Goal: Task Accomplishment & Management: Complete application form

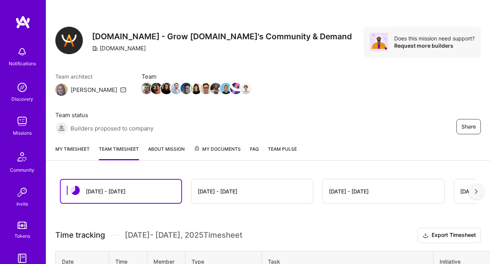
click at [84, 149] on link "My timesheet" at bounding box center [72, 152] width 34 height 15
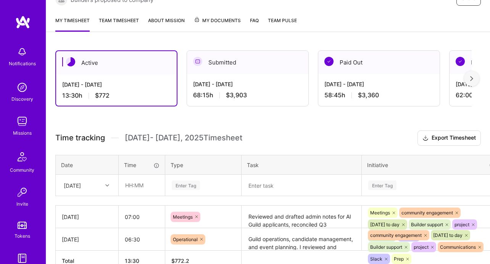
scroll to position [173, 0]
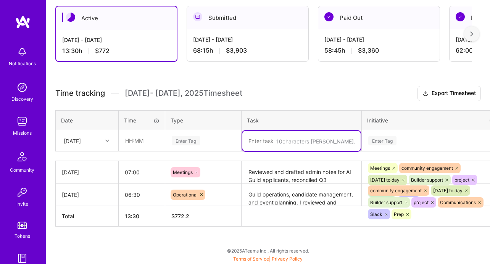
click at [277, 140] on textarea at bounding box center [301, 141] width 118 height 20
paste textarea "Managed Slack communications with builders and leaders, including scheduling ne…"
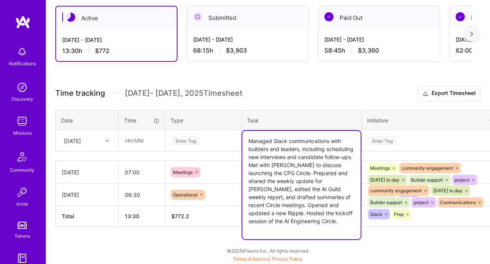
click at [273, 151] on textarea "Managed Slack communications with builders and leaders, including scheduling ne…" at bounding box center [301, 185] width 118 height 108
click at [273, 151] on textarea "Managed Slack communications with builder leaders, including scheduling new int…" at bounding box center [301, 181] width 118 height 100
click at [283, 150] on textarea "Managed Slack communications with builder leadrs, including scheduling new inte…" at bounding box center [301, 181] width 118 height 100
click at [285, 150] on textarea "Managed Slack communications with builder leaders, including scheduling new int…" at bounding box center [301, 181] width 118 height 100
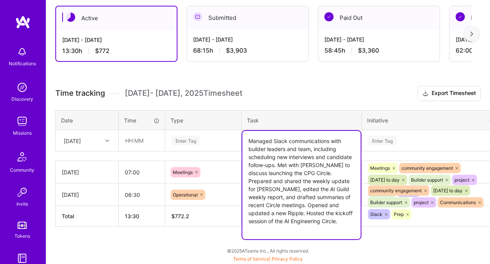
click at [281, 176] on textarea "Managed Slack communications with builder leaders and team, including schedulin…" at bounding box center [301, 185] width 118 height 108
click at [322, 206] on textarea "Managed Slack communications with builder leaders and team, including schedulin…" at bounding box center [301, 185] width 118 height 108
click at [301, 210] on textarea "Managed Slack communications with builder leaders and team, including schedulin…" at bounding box center [301, 185] width 118 height 108
click at [335, 206] on textarea "Managed Slack communications with builder leaders and team, including schedulin…" at bounding box center [301, 185] width 118 height 108
click at [258, 213] on textarea "Managed Slack communications with builder leaders and team, including schedulin…" at bounding box center [301, 185] width 118 height 108
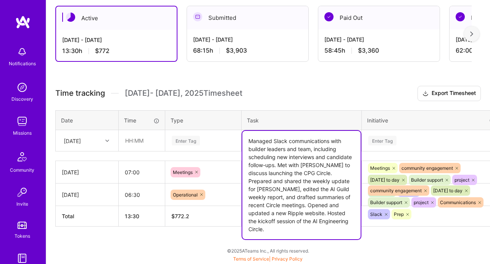
click at [285, 213] on textarea "Managed Slack communications with builder leaders and team, including schedulin…" at bounding box center [301, 185] width 118 height 108
drag, startPoint x: 271, startPoint y: 214, endPoint x: 306, endPoint y: 230, distance: 38.6
click at [306, 230] on textarea "Managed Slack communications with builder leaders and team, including schedulin…" at bounding box center [301, 185] width 118 height 108
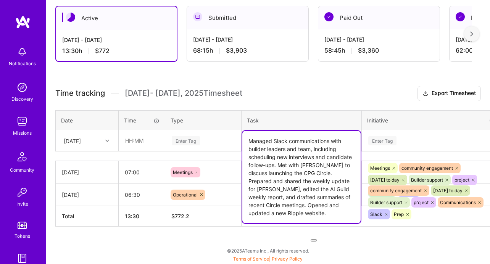
type textarea "Managed Slack communications with builder leaders and team, including schedulin…"
click at [403, 140] on div "Enter Tag" at bounding box center [432, 141] width 140 height 20
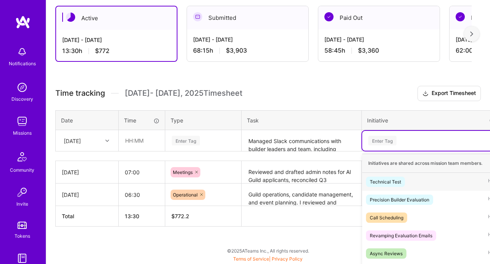
scroll to position [219, 0]
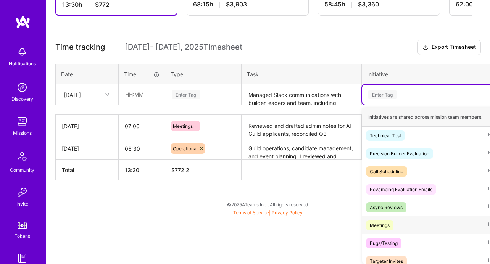
click at [380, 224] on div "Meetings" at bounding box center [380, 225] width 20 height 8
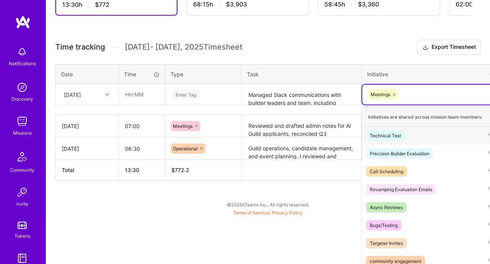
click at [410, 105] on div "option Meetings, selected. option Technical Test focused, 1 of 63. 62 results a…" at bounding box center [432, 95] width 140 height 20
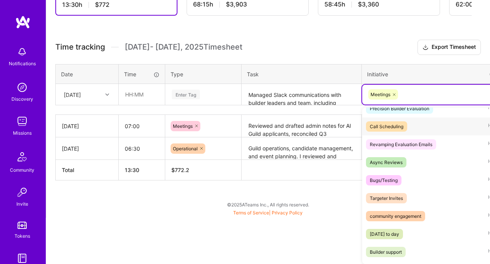
scroll to position [53, 0]
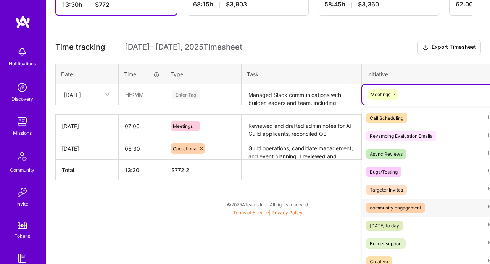
click at [409, 208] on div "community engagement" at bounding box center [396, 208] width 52 height 8
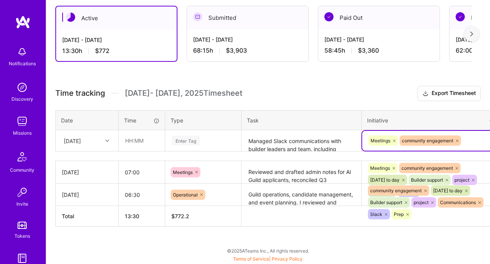
scroll to position [219, 0]
click at [469, 142] on div "option community engagement, selected. Select is focused ,type to refine list, …" at bounding box center [432, 141] width 140 height 20
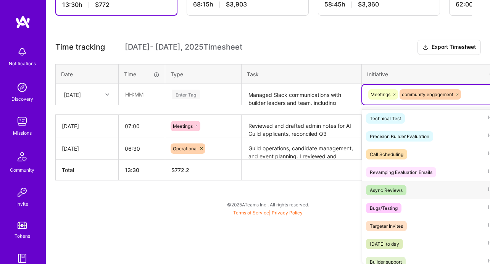
scroll to position [24, 0]
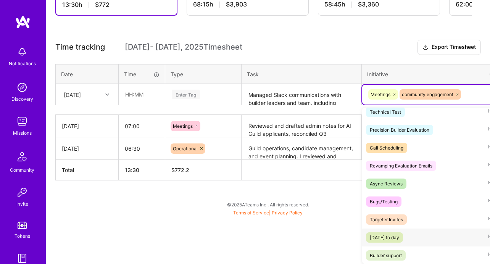
click at [399, 240] on div "[DATE] to day" at bounding box center [384, 238] width 29 height 8
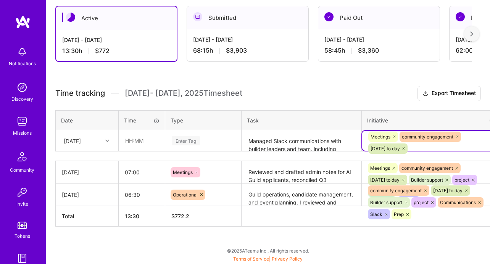
click at [471, 149] on div "option [DATE] to day , selected. Select is focused ,type to refine list, press …" at bounding box center [432, 141] width 140 height 20
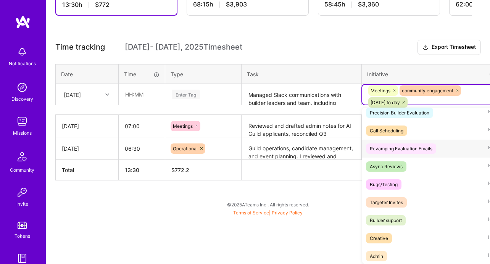
scroll to position [55, 0]
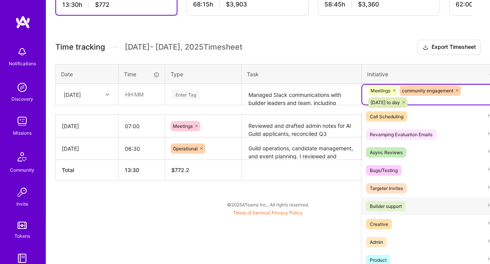
click at [399, 203] on div "Builder support" at bounding box center [386, 206] width 32 height 8
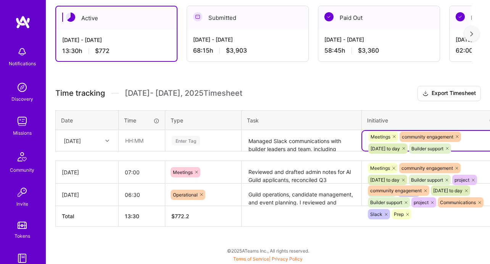
scroll to position [219, 0]
click at [474, 137] on div "option Builder support, selected. Select is focused ,type to refine list, press…" at bounding box center [432, 141] width 140 height 20
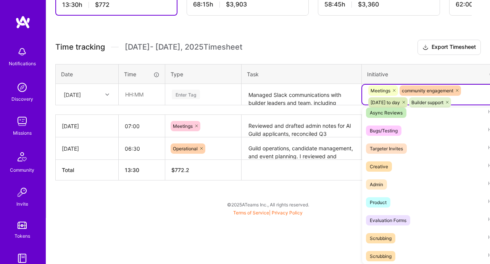
scroll to position [103, 0]
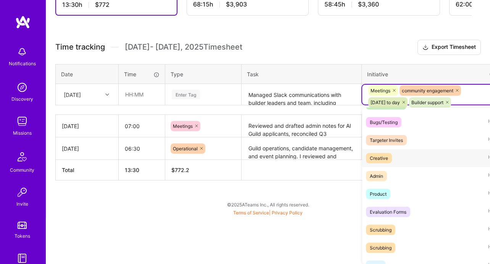
click at [382, 158] on div "Creative" at bounding box center [379, 158] width 18 height 8
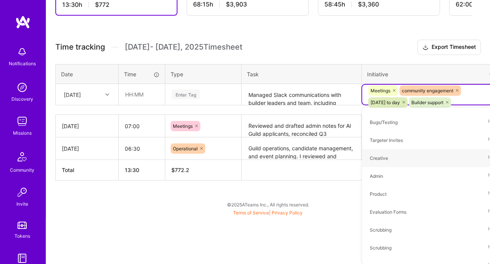
scroll to position [173, 0]
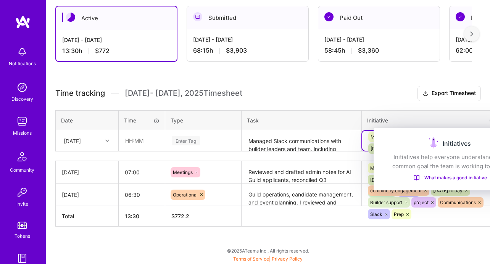
click at [482, 140] on div "Initiatives" at bounding box center [450, 143] width 134 height 12
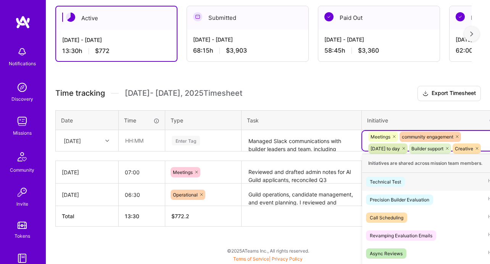
scroll to position [219, 0]
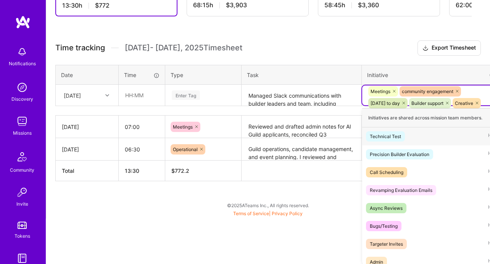
click at [482, 105] on div "option Creative, selected. option Technical Test focused, 1 of 63. 58 results a…" at bounding box center [432, 95] width 140 height 20
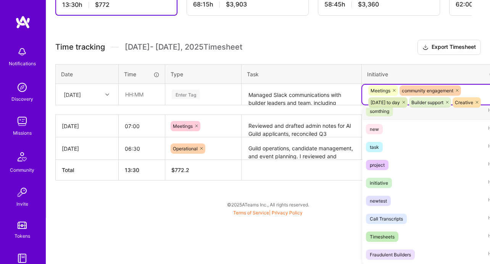
scroll to position [285, 0]
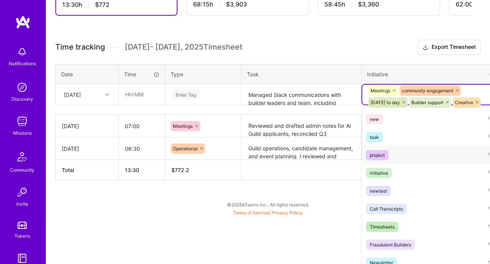
click at [388, 158] on span "project" at bounding box center [377, 155] width 23 height 10
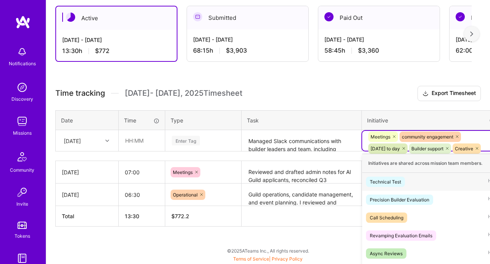
scroll to position [219, 0]
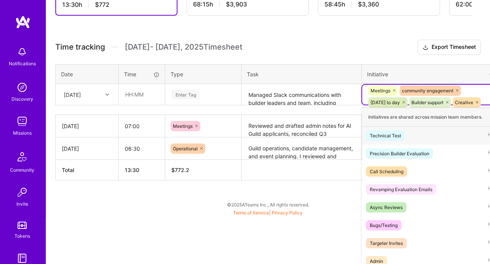
click at [482, 105] on div "option project, selected. option Technical Test focused, 1 of 63. 57 results av…" at bounding box center [432, 95] width 140 height 20
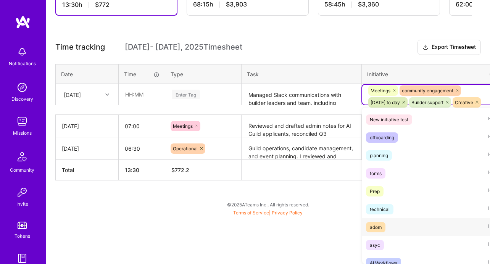
scroll to position [778, 0]
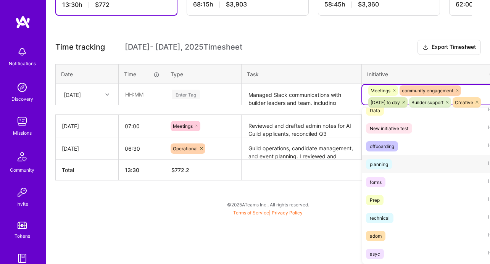
click at [381, 164] on div "planning" at bounding box center [379, 164] width 18 height 8
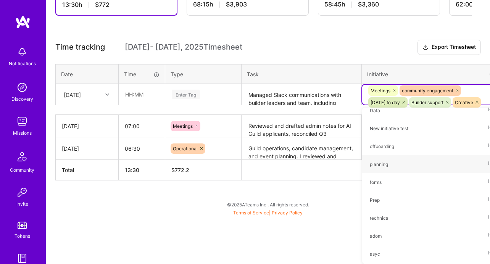
scroll to position [173, 0]
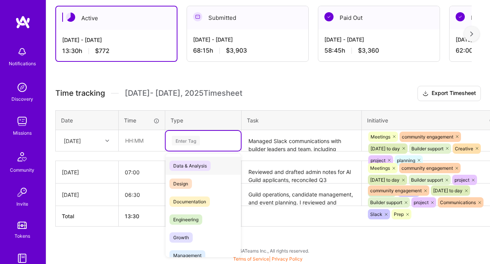
click at [190, 140] on div "Enter Tag" at bounding box center [186, 141] width 28 height 12
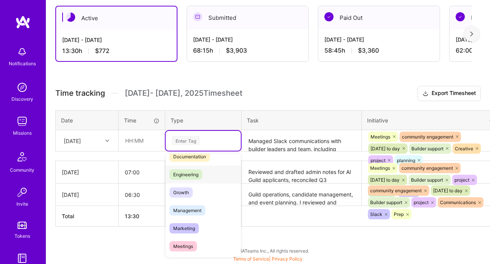
scroll to position [76, 0]
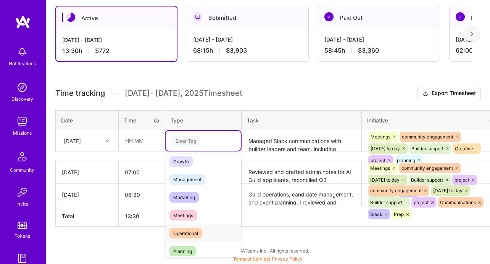
click at [189, 235] on span "Operational" at bounding box center [185, 233] width 32 height 10
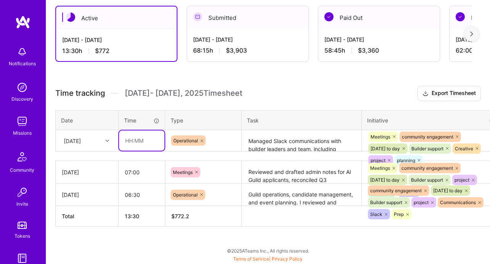
click at [131, 140] on input "text" at bounding box center [141, 141] width 45 height 20
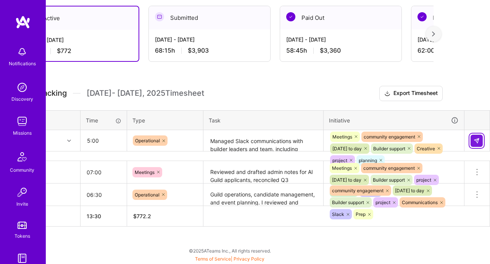
type input "05:00"
click at [475, 137] on button at bounding box center [477, 141] width 12 height 12
